Goal: Register for event/course

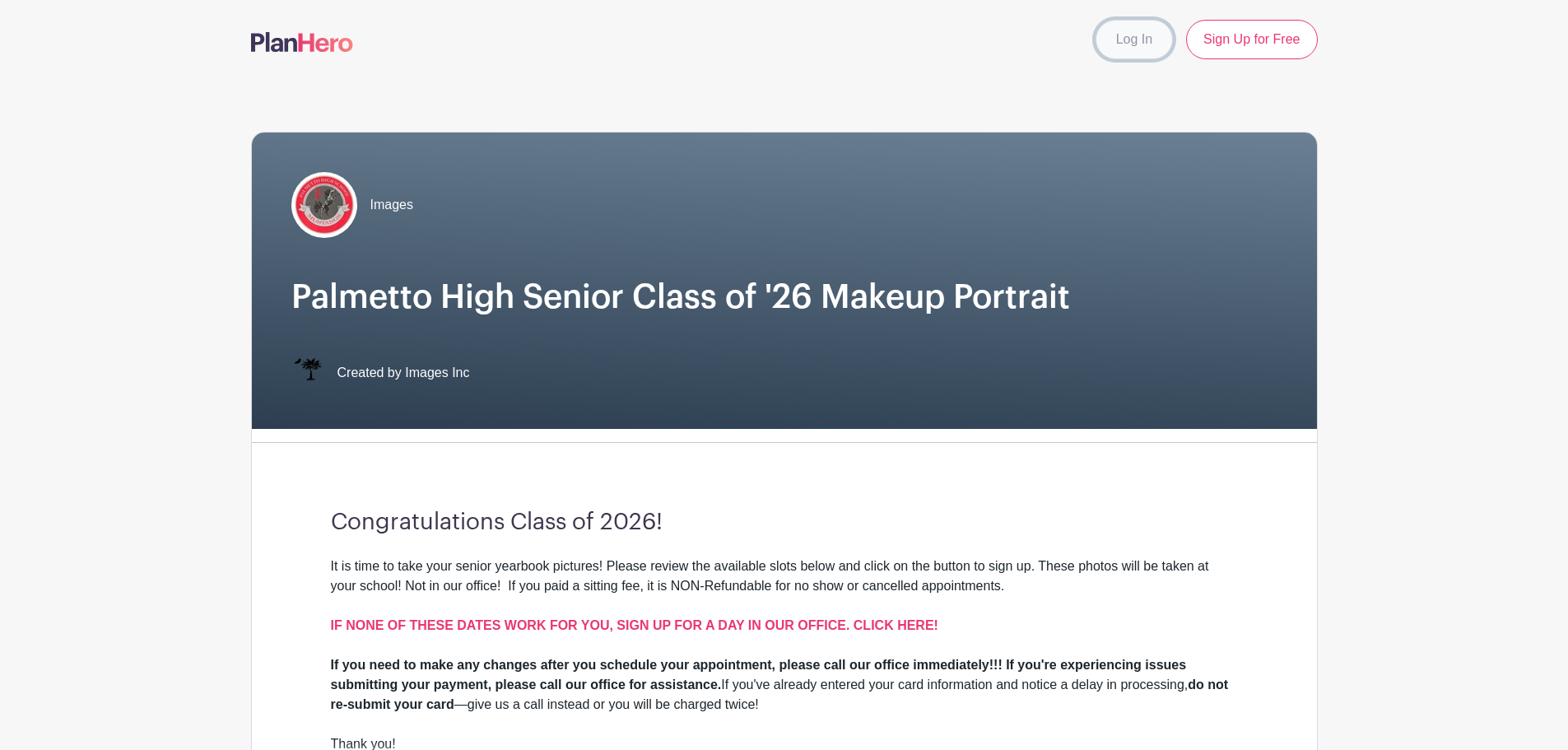
drag, startPoint x: 1143, startPoint y: 47, endPoint x: 1136, endPoint y: 53, distance: 9.2
click at [1142, 47] on link "Log In" at bounding box center [1134, 40] width 78 height 40
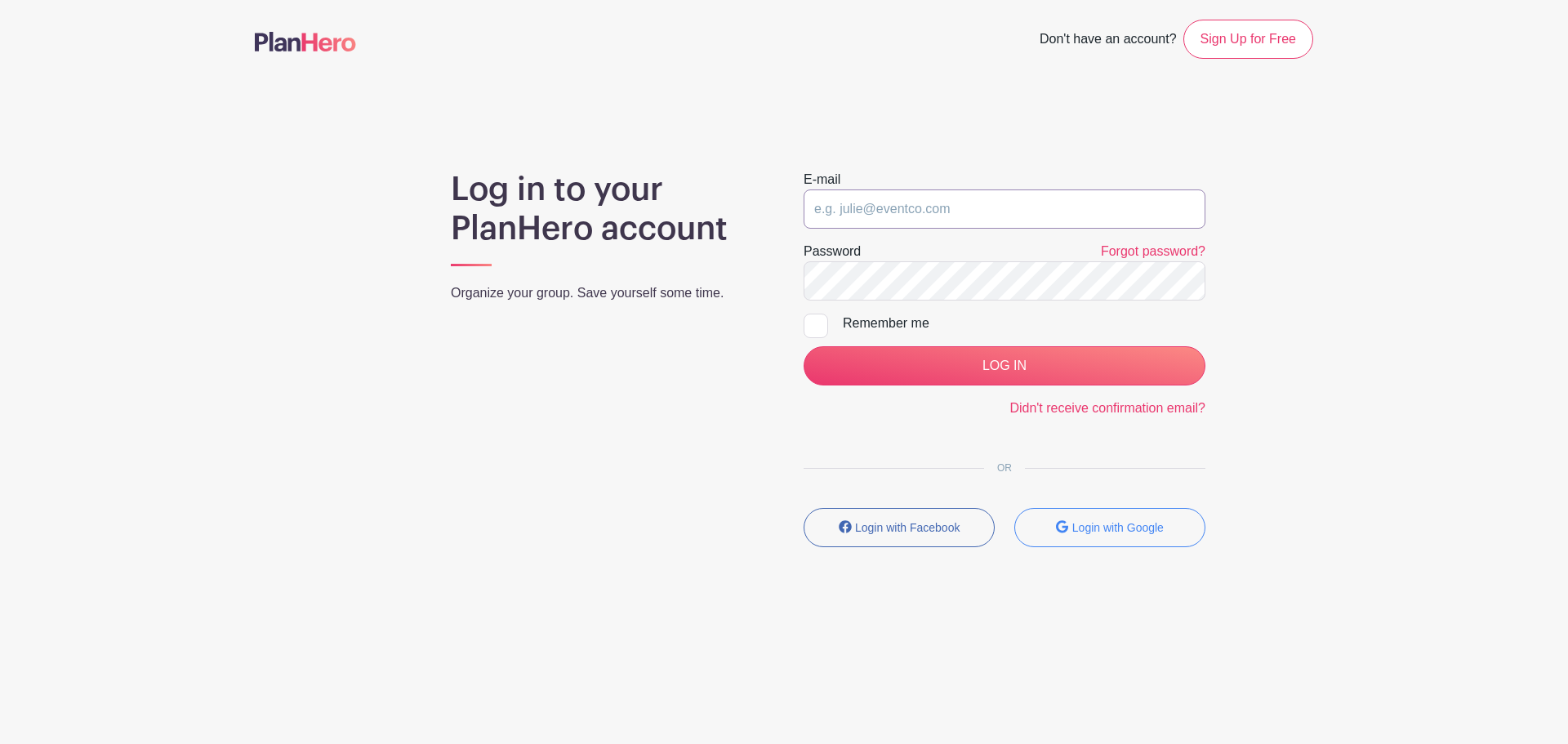
click at [973, 205] on input "email" at bounding box center [1005, 209] width 402 height 39
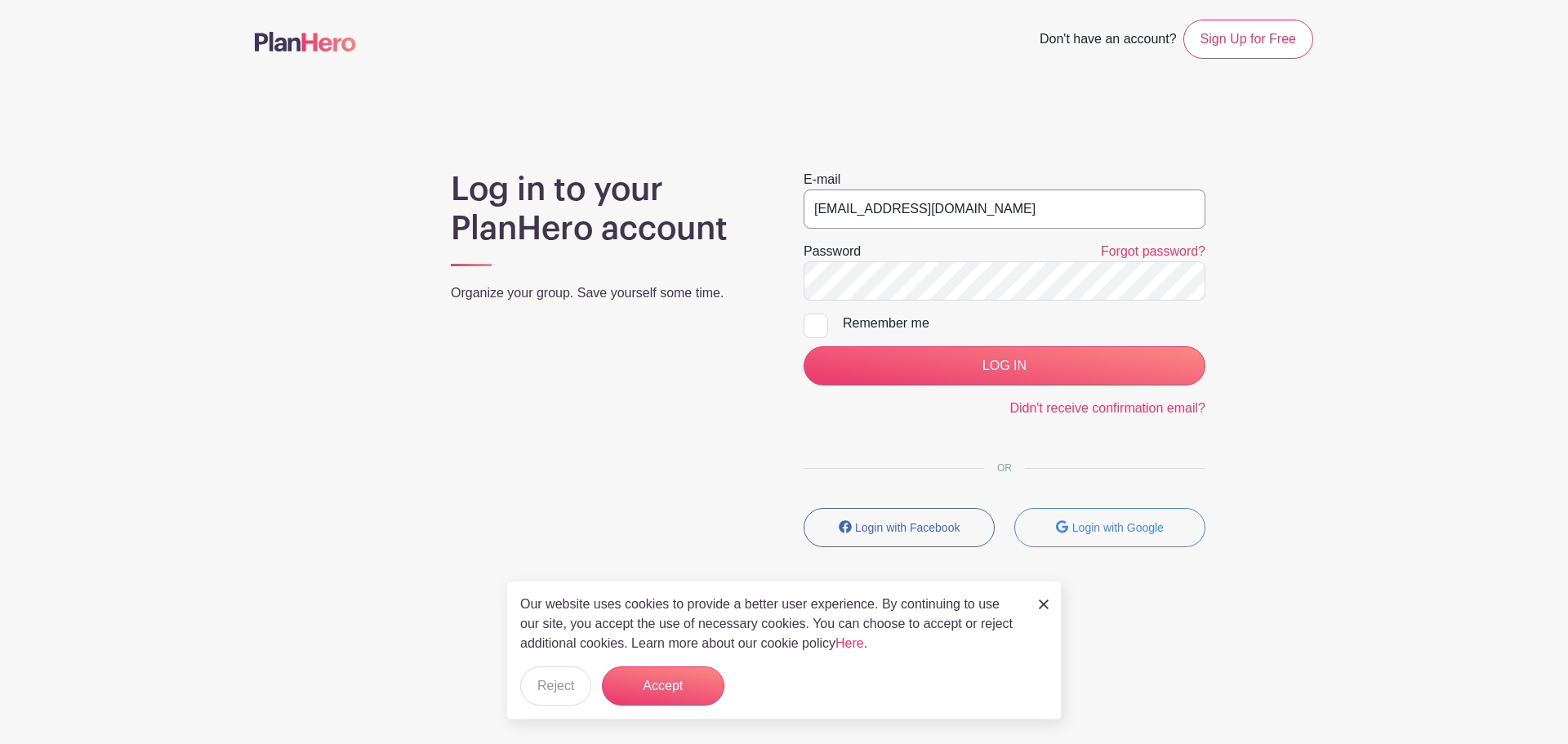
type input "[EMAIL_ADDRESS][DOMAIN_NAME]"
click at [804, 346] on input "LOG IN" at bounding box center [1005, 366] width 402 height 39
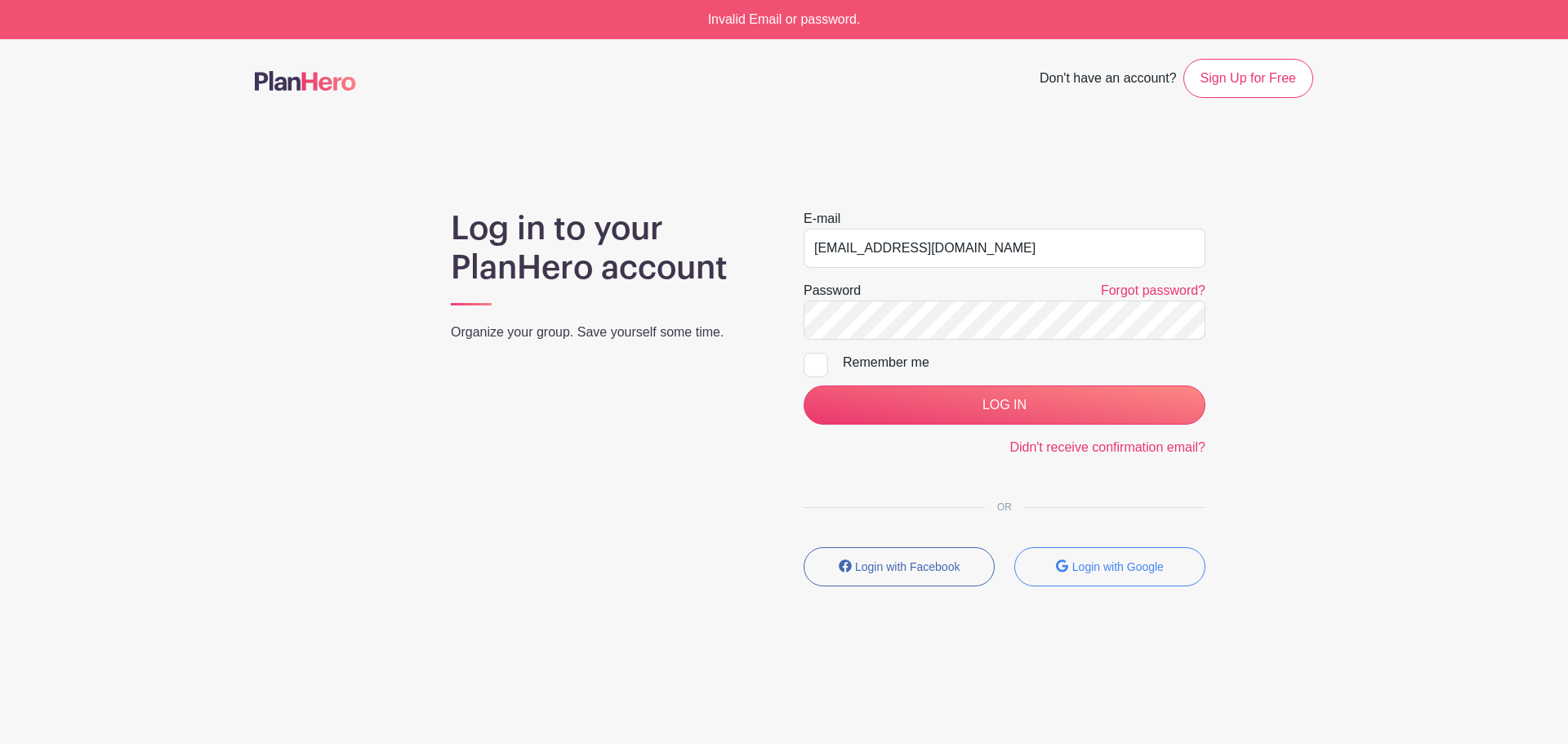
click at [924, 343] on form "E-mail [EMAIL_ADDRESS][DOMAIN_NAME] Password Forgot password? Remember me LOG I…" at bounding box center [1005, 333] width 402 height 248
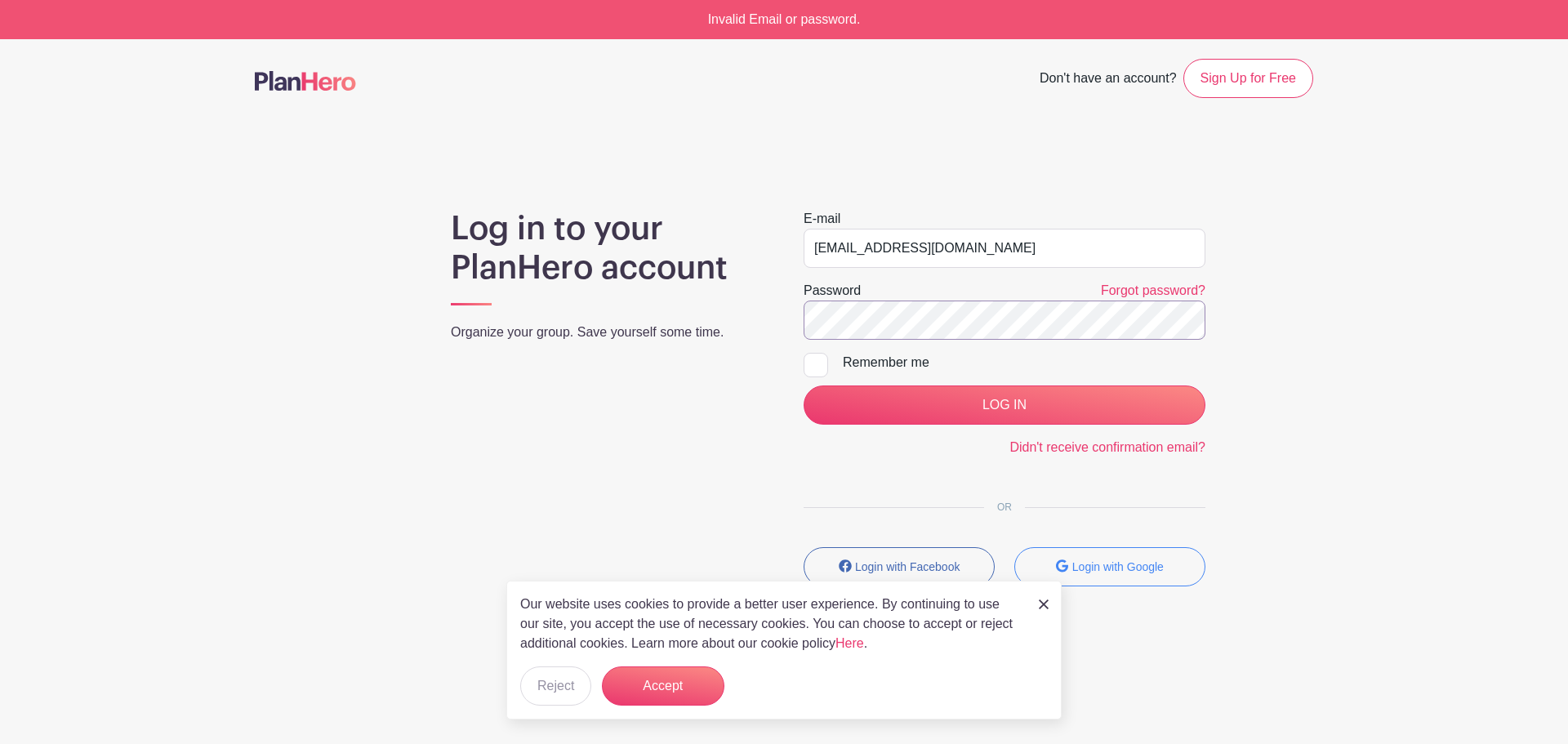
click at [804, 385] on input "LOG IN" at bounding box center [1005, 405] width 402 height 39
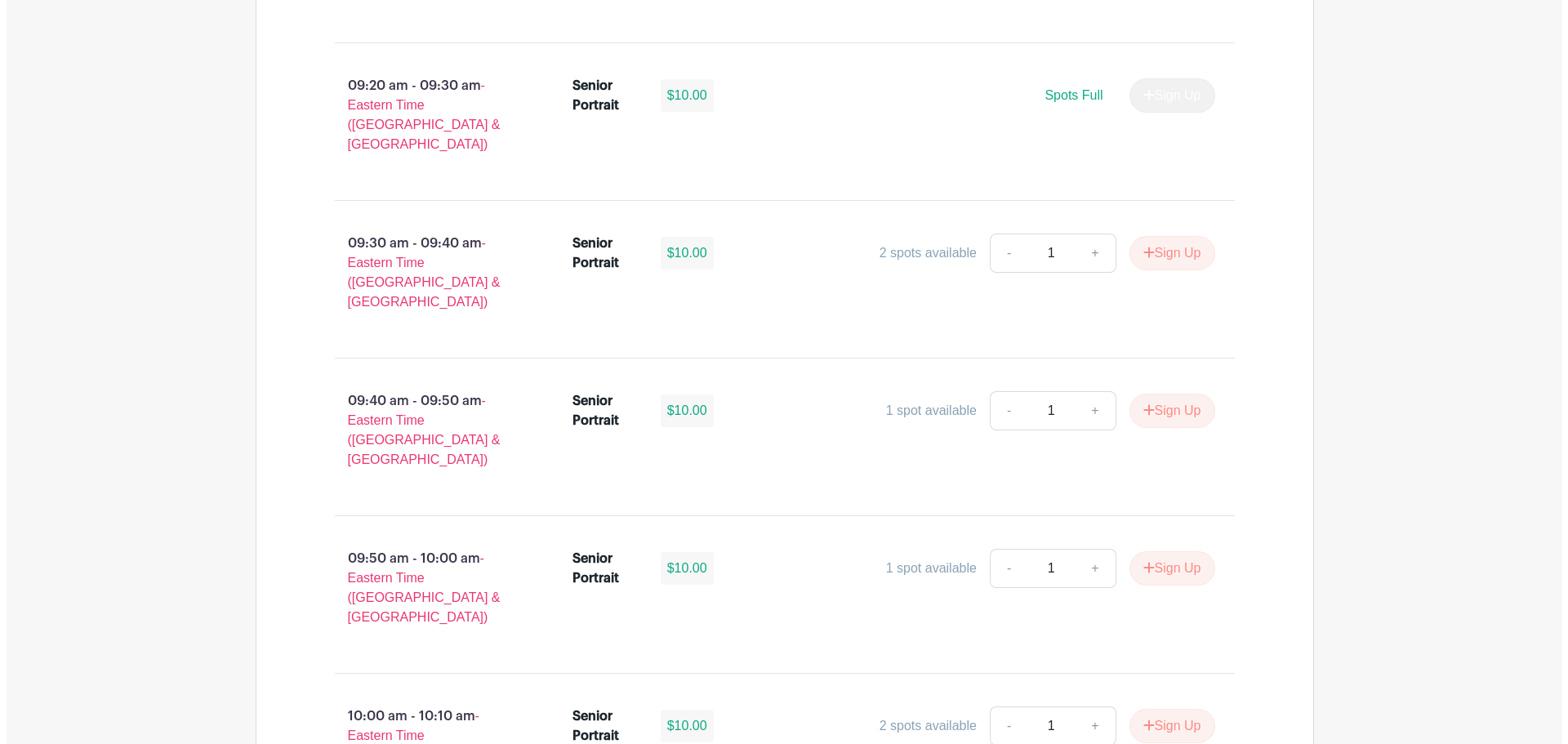
scroll to position [1307, 0]
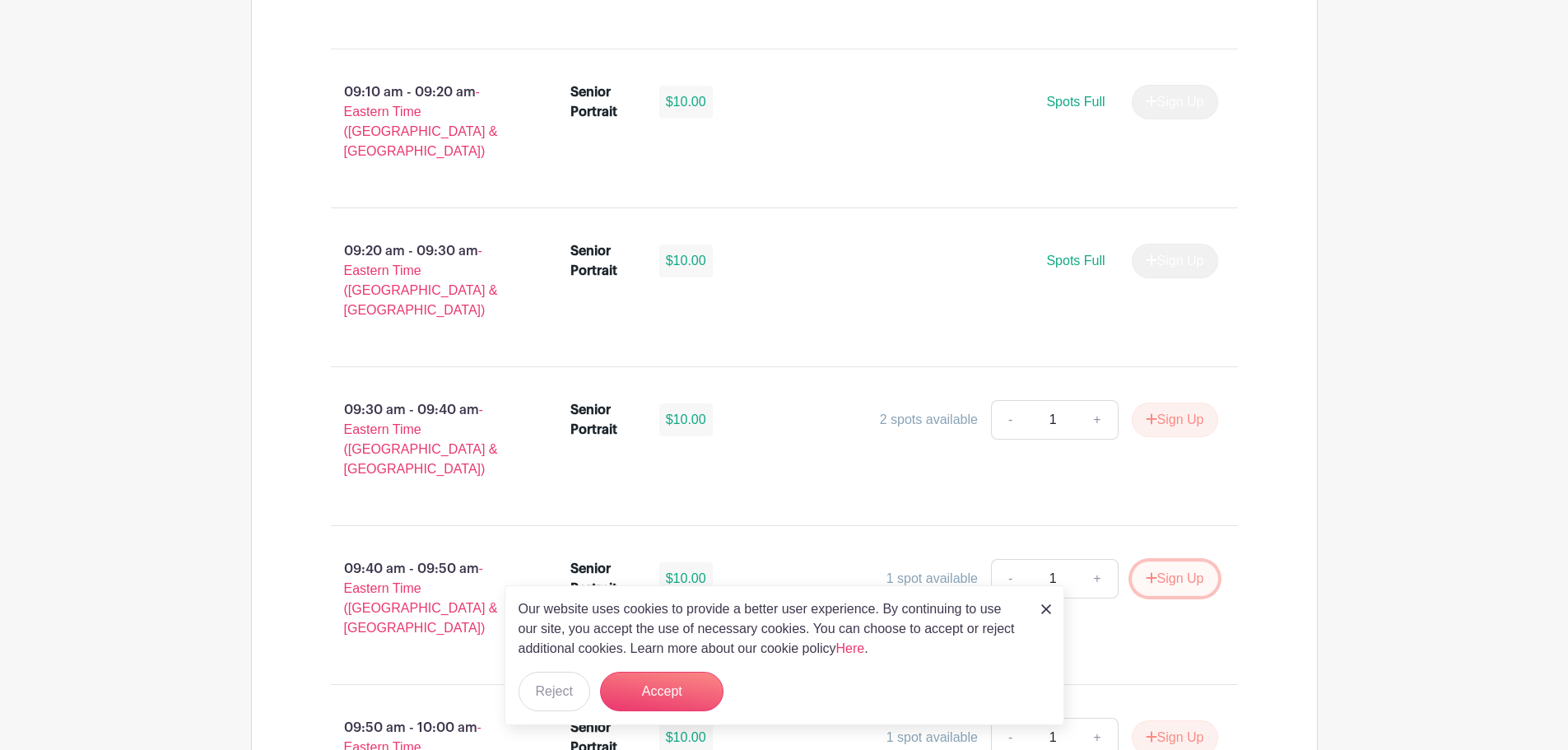
click at [1153, 571] on icon "submit" at bounding box center [1151, 577] width 12 height 14
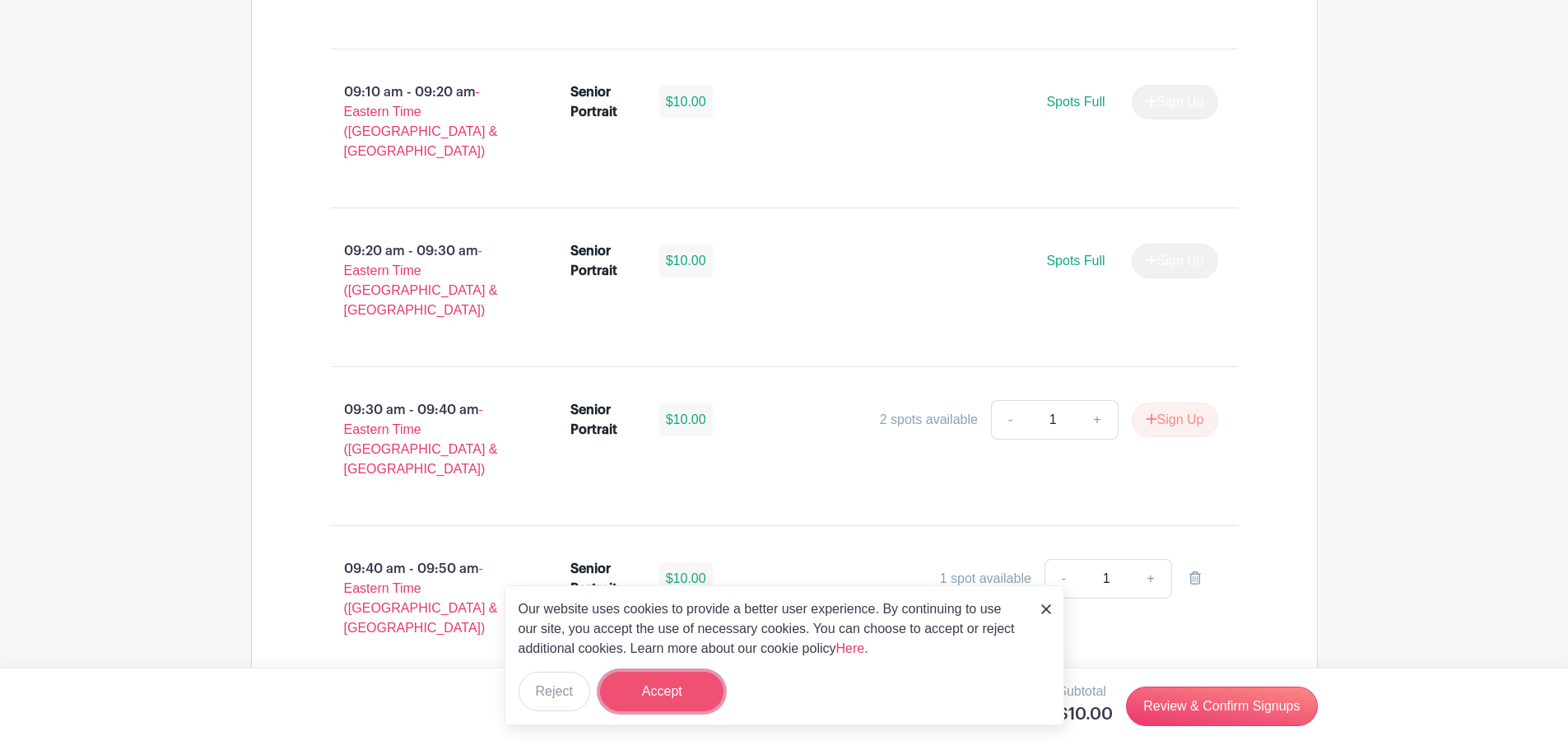
click at [686, 686] on button "Accept" at bounding box center [661, 692] width 124 height 40
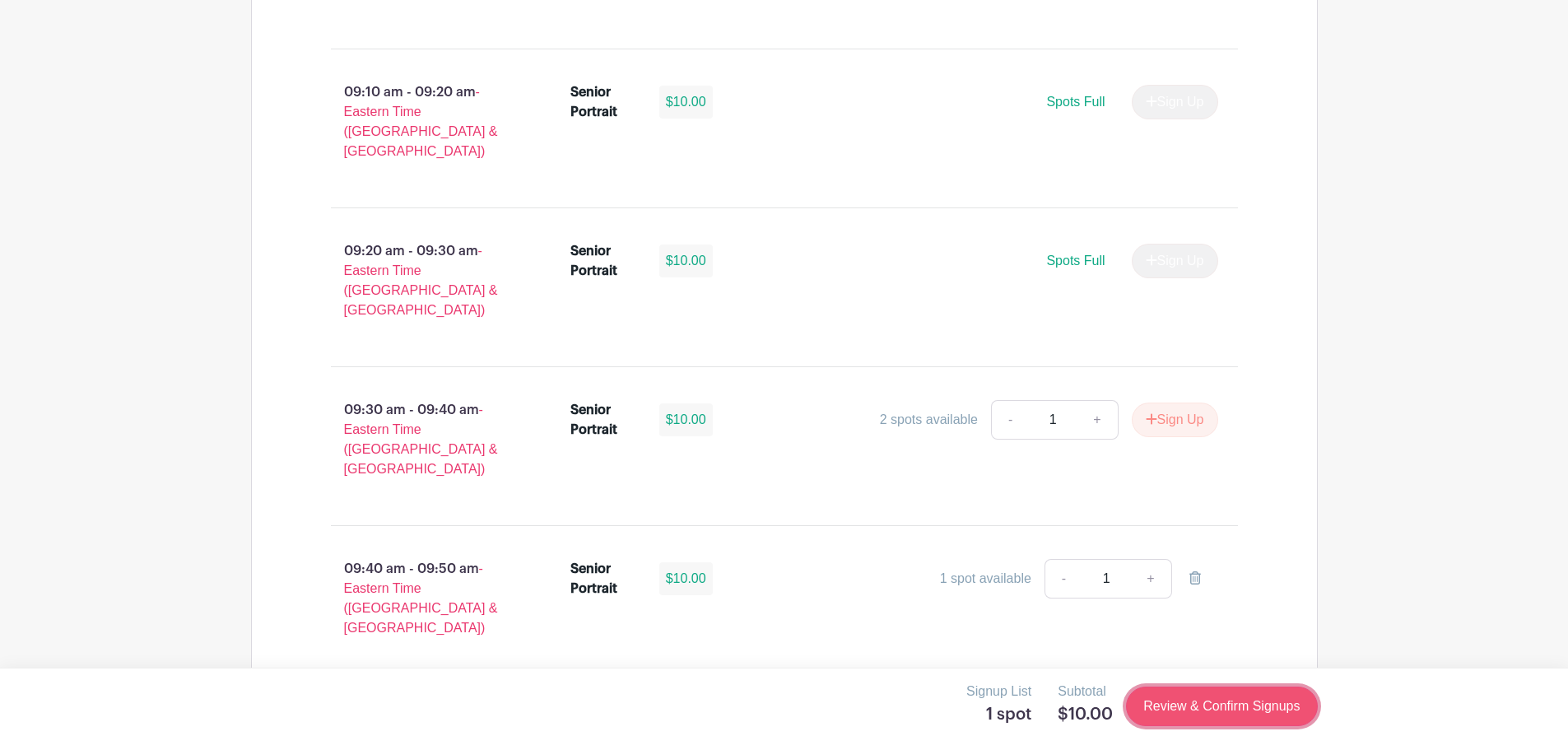
click at [1217, 714] on link "Review & Confirm Signups" at bounding box center [1220, 707] width 191 height 40
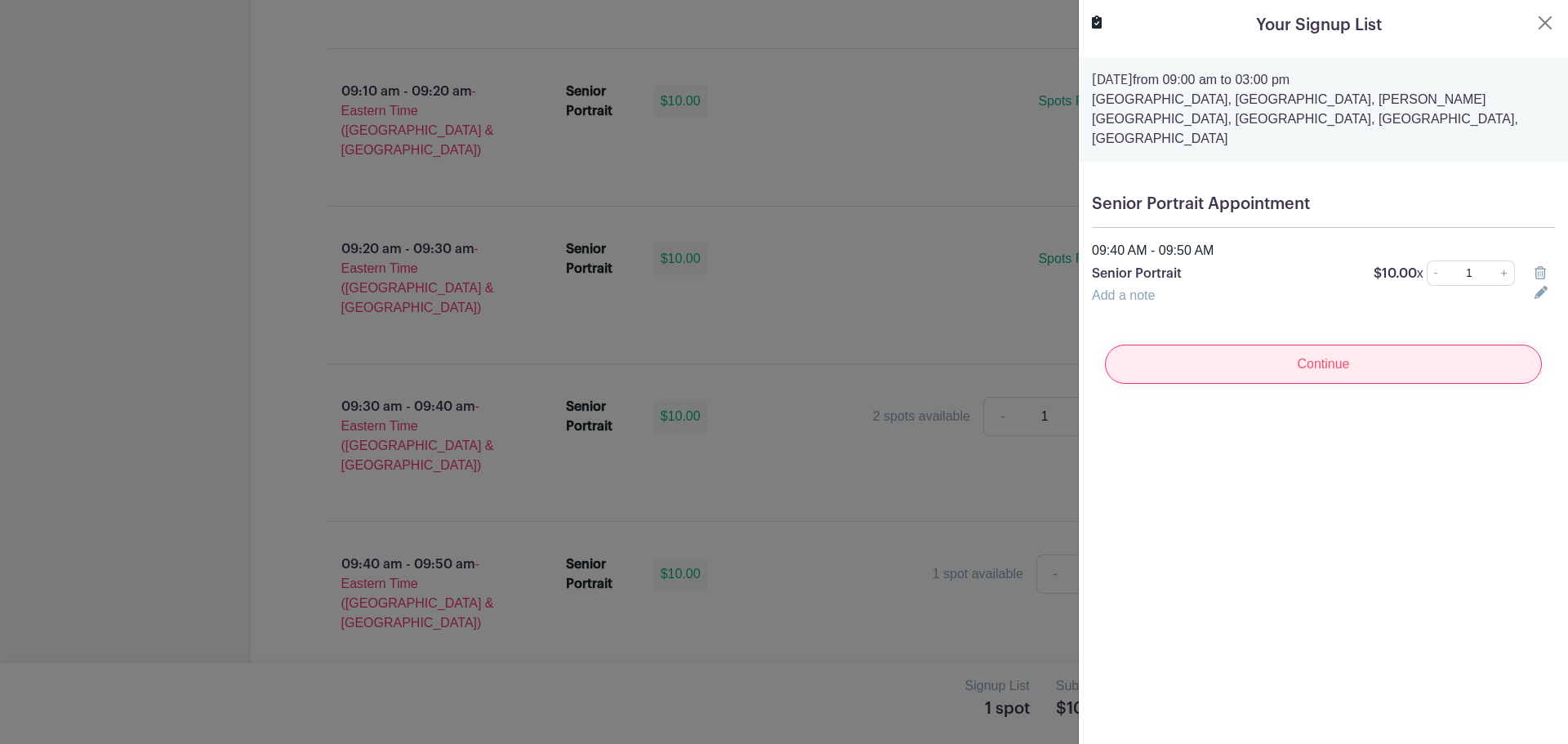
click at [1295, 354] on input "Continue" at bounding box center [1323, 365] width 437 height 39
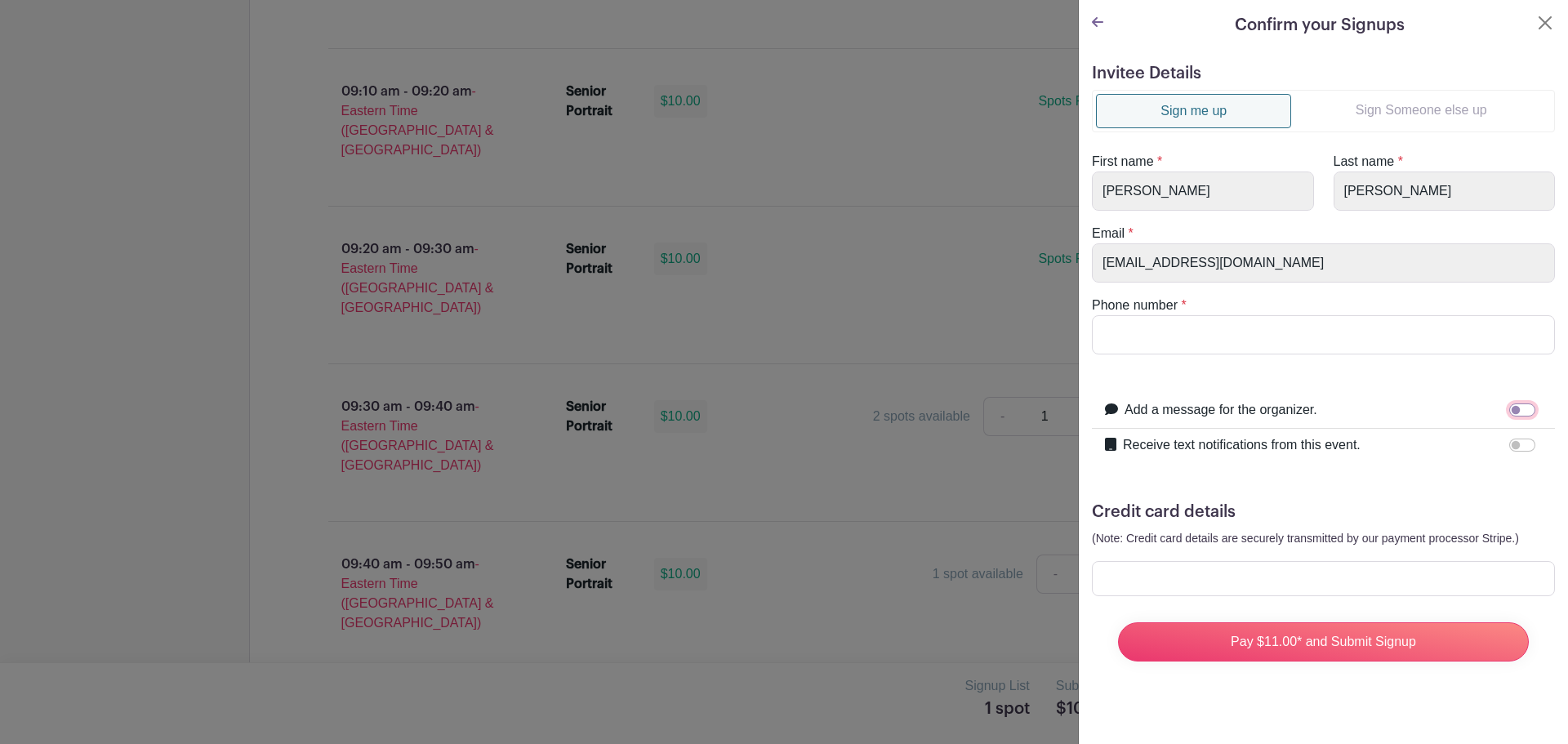
click at [1510, 412] on input "Add a message for the organizer." at bounding box center [1522, 410] width 26 height 13
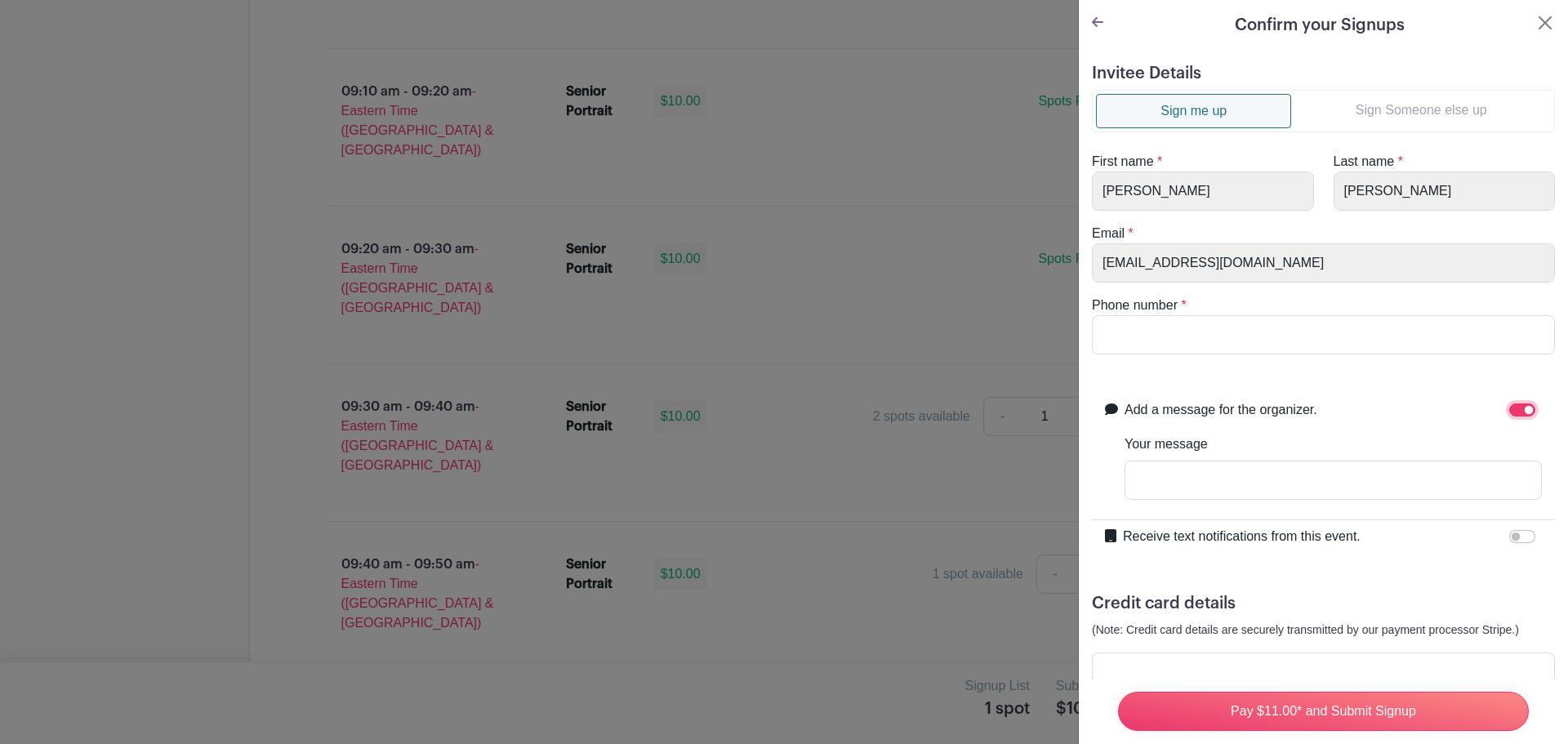
click at [1513, 411] on input "Add a message for the organizer." at bounding box center [1522, 410] width 26 height 13
checkbox input "false"
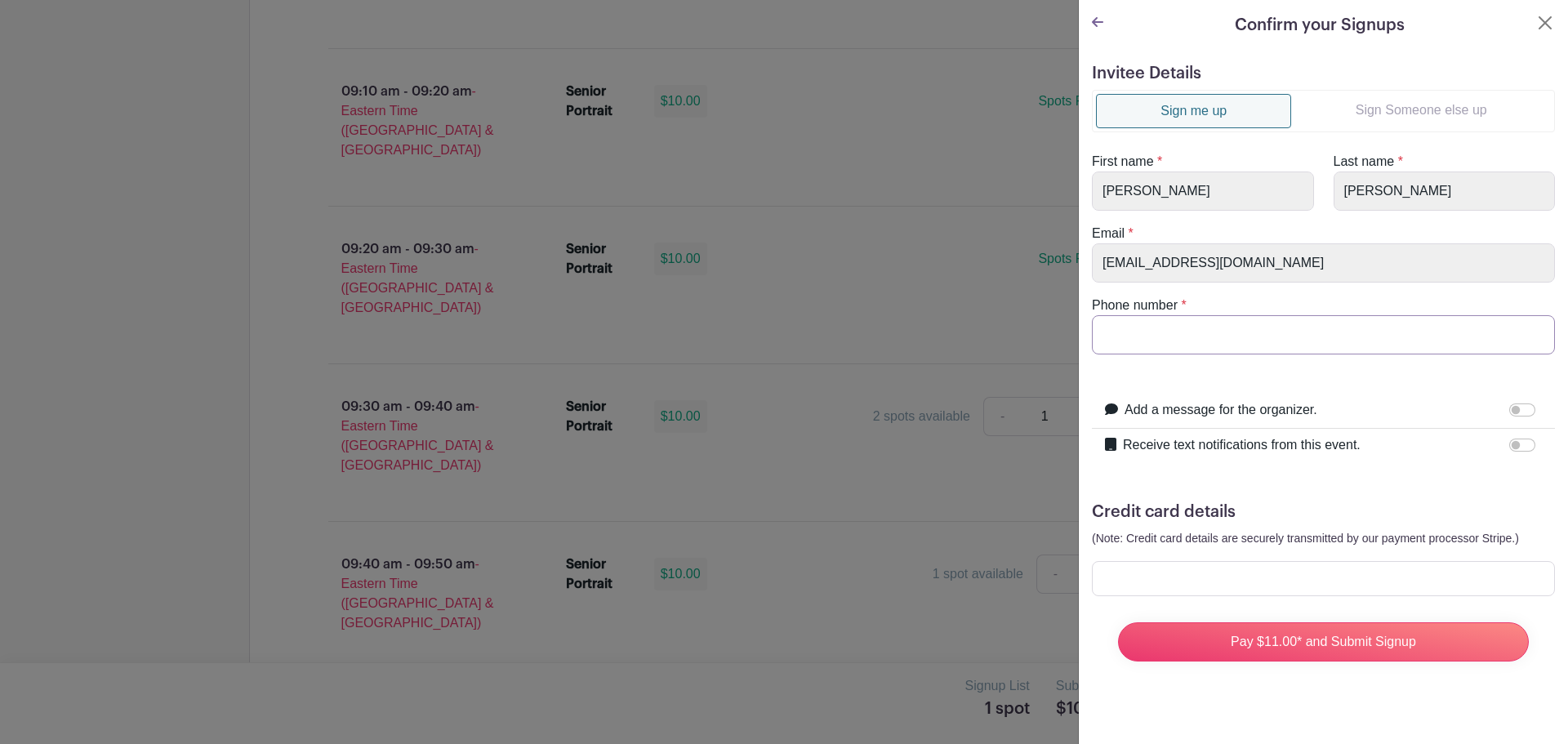
click at [1209, 318] on input "Phone number" at bounding box center [1323, 335] width 463 height 39
type input "864-520-6175"
click at [1379, 128] on ul "Sign me up Sign Someone else up" at bounding box center [1323, 110] width 463 height 42
click at [1378, 114] on link "Sign Someone else up" at bounding box center [1422, 110] width 260 height 32
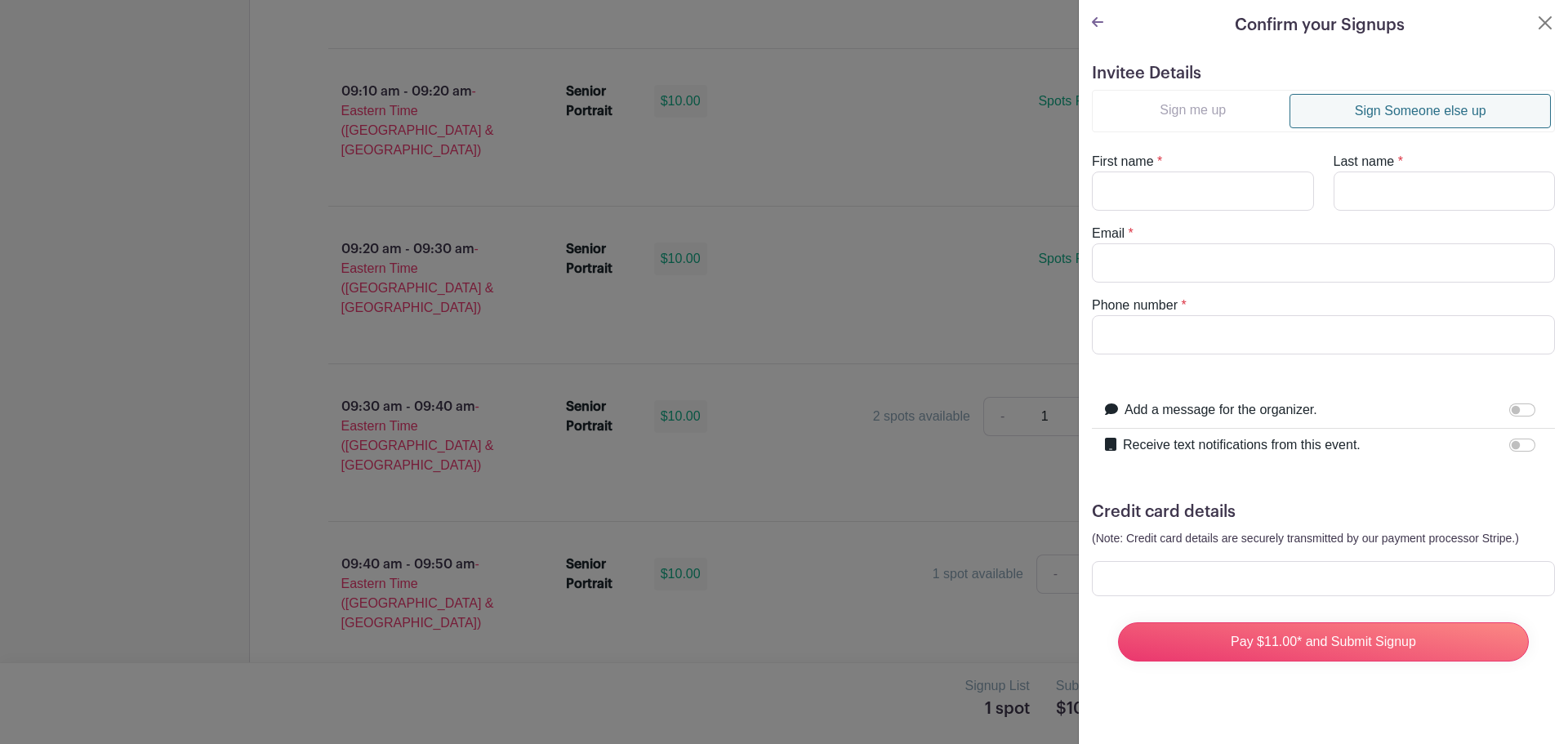
click at [1237, 112] on link "Sign me up" at bounding box center [1193, 110] width 194 height 32
